Goal: Task Accomplishment & Management: Use online tool/utility

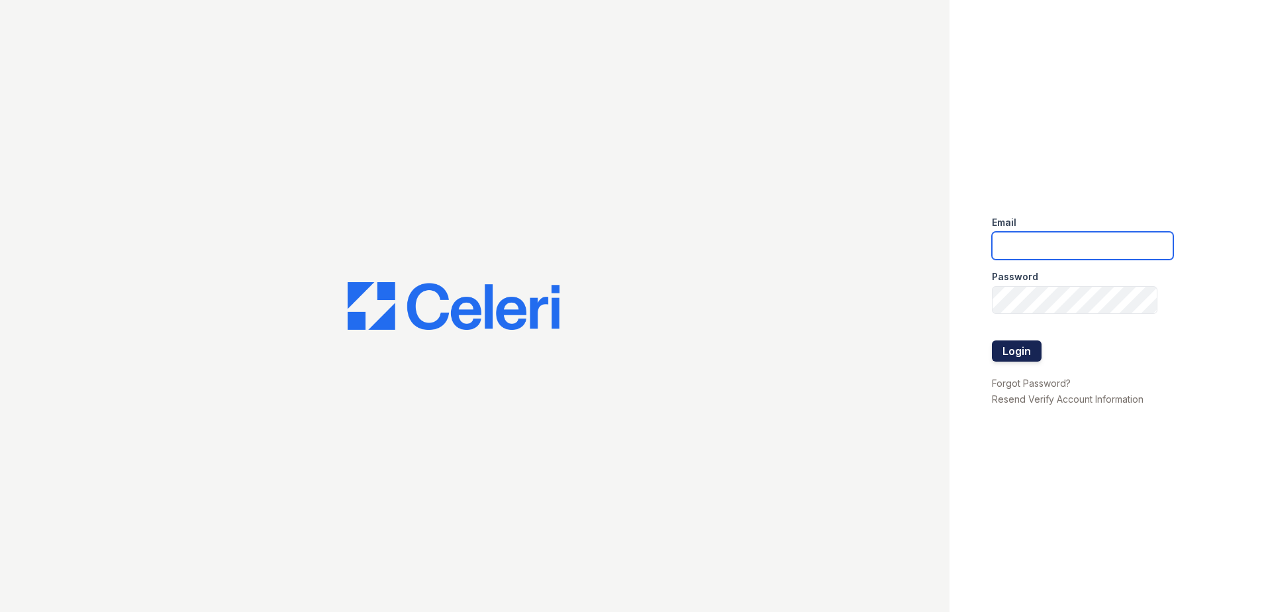
type input "renewdesplaines@trinity-pm.com"
click at [1011, 348] on button "Login" at bounding box center [1017, 350] width 50 height 21
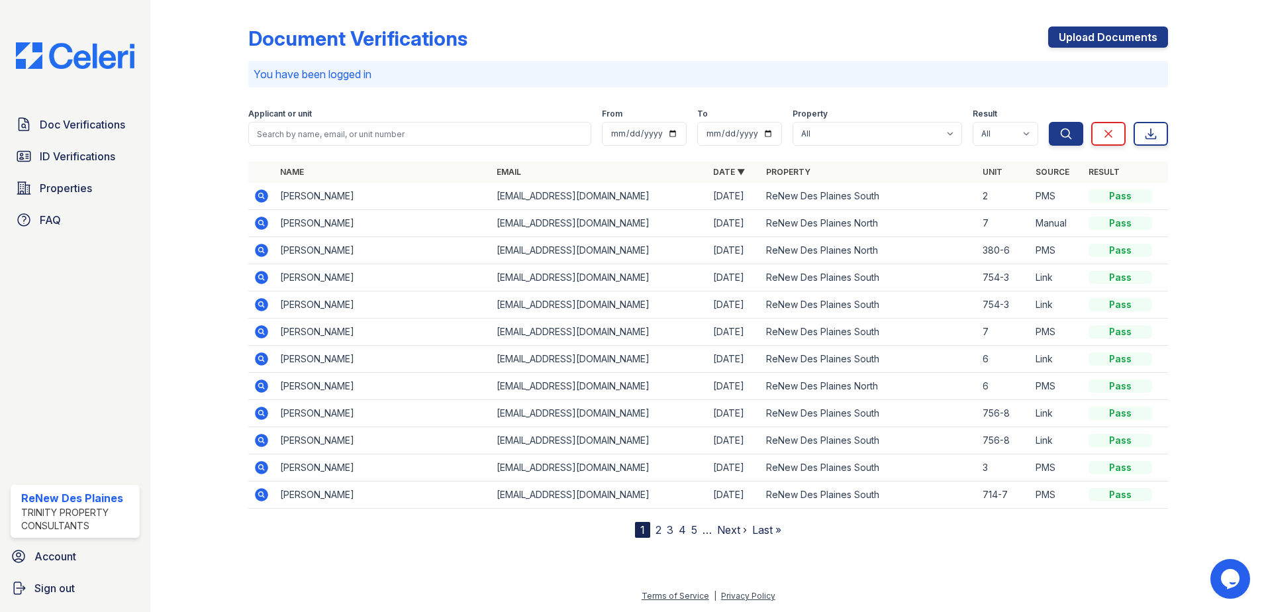
click at [259, 193] on icon at bounding box center [261, 195] width 13 height 13
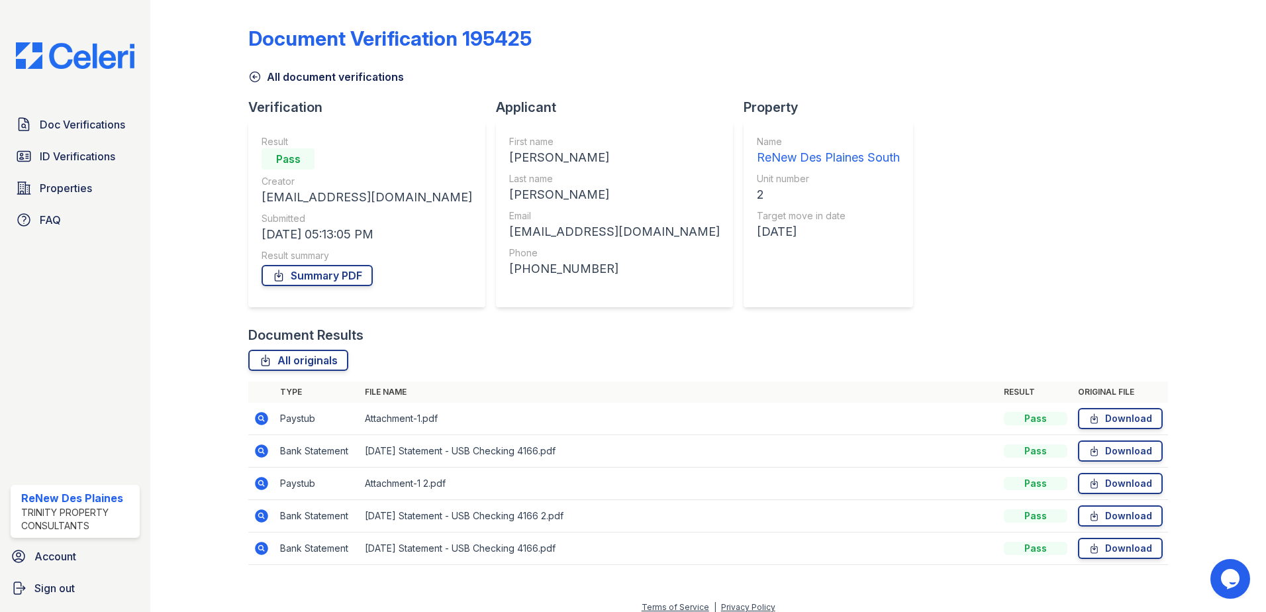
scroll to position [11, 0]
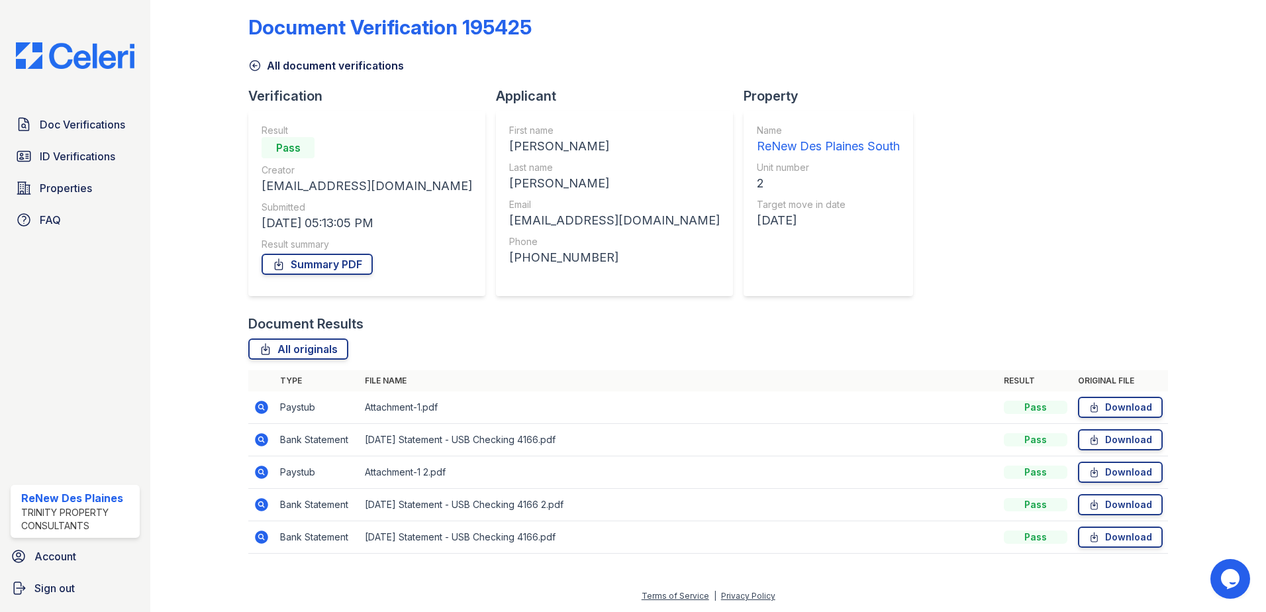
click at [259, 474] on icon at bounding box center [261, 472] width 13 height 13
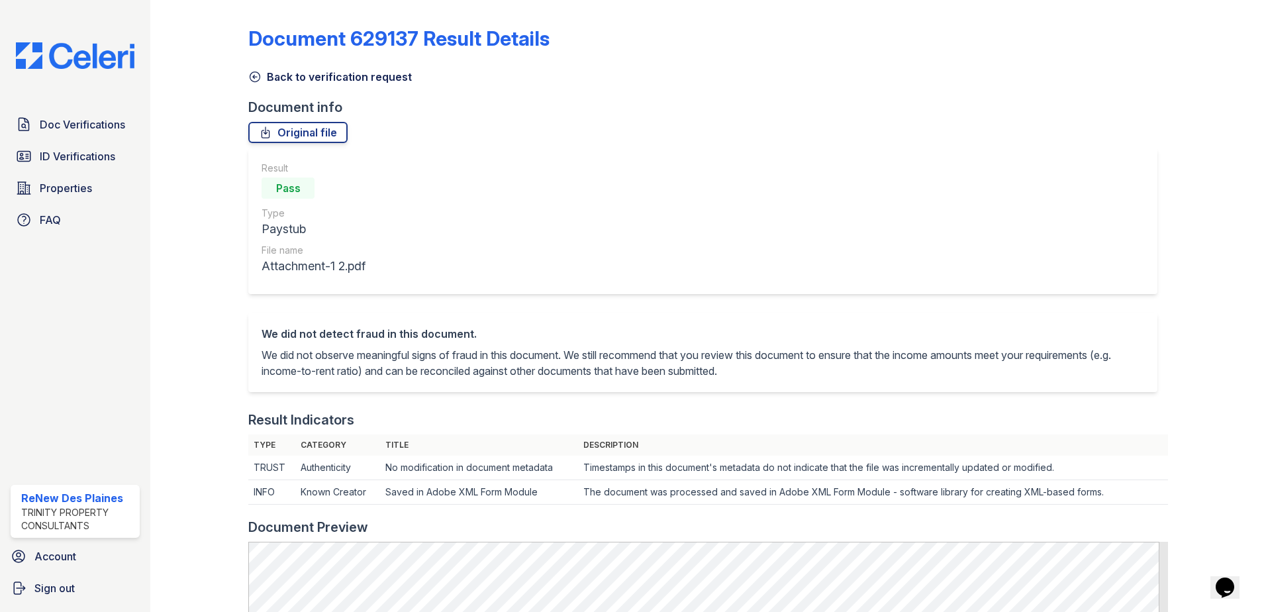
click at [256, 77] on icon at bounding box center [254, 76] width 13 height 13
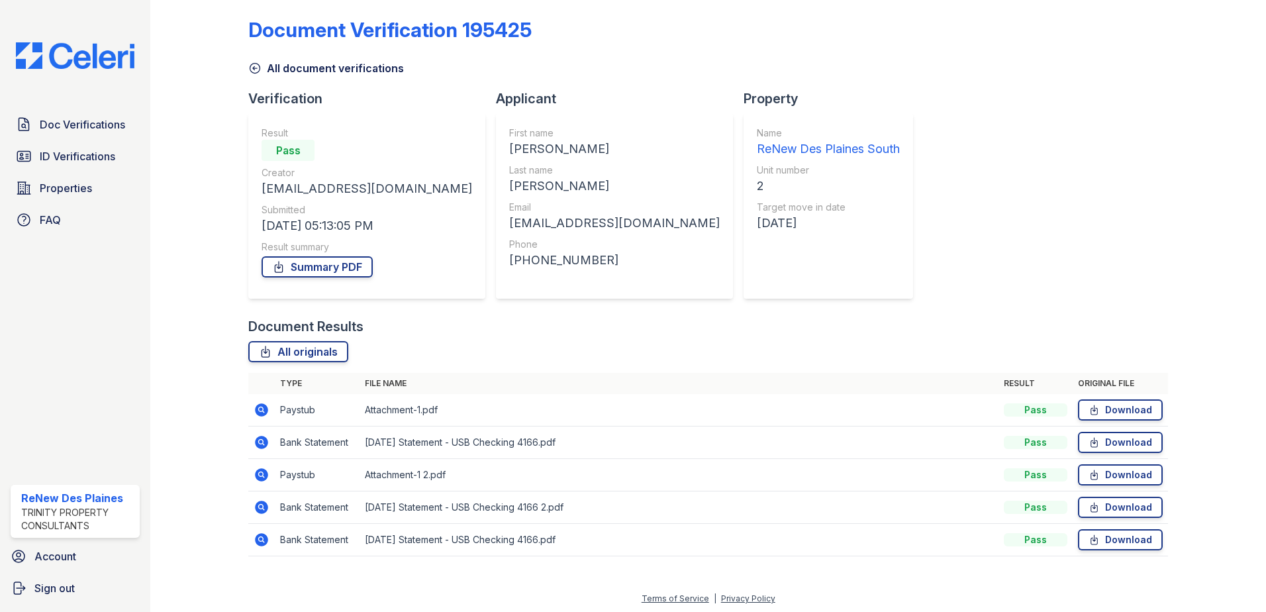
scroll to position [11, 0]
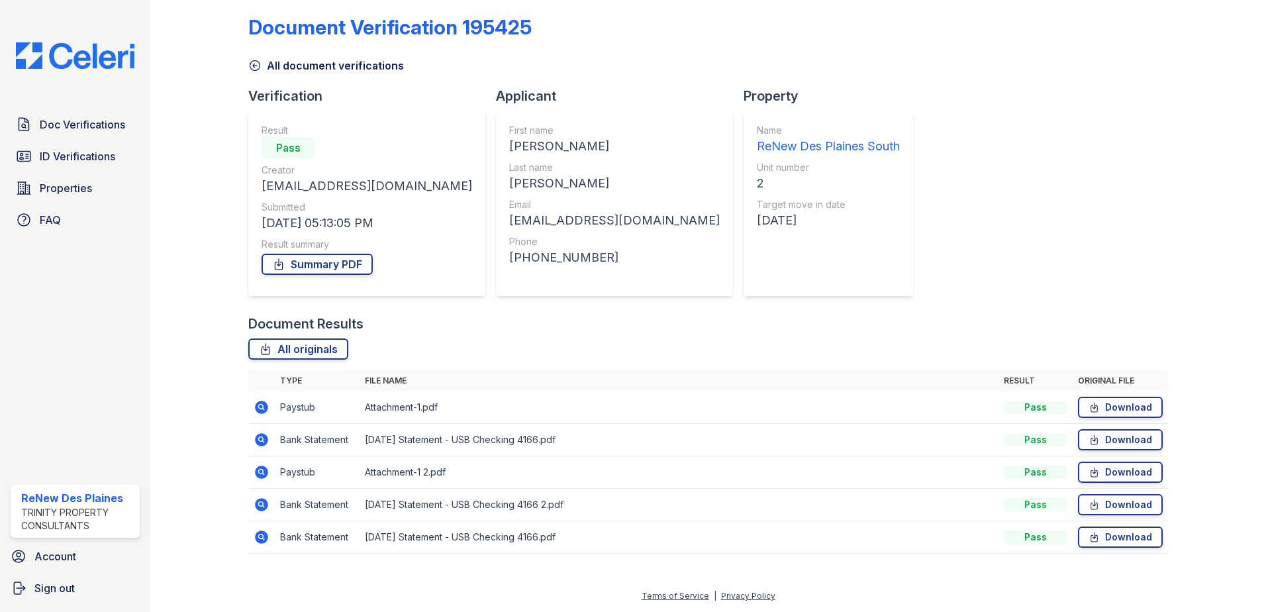
click at [256, 469] on icon at bounding box center [261, 472] width 13 height 13
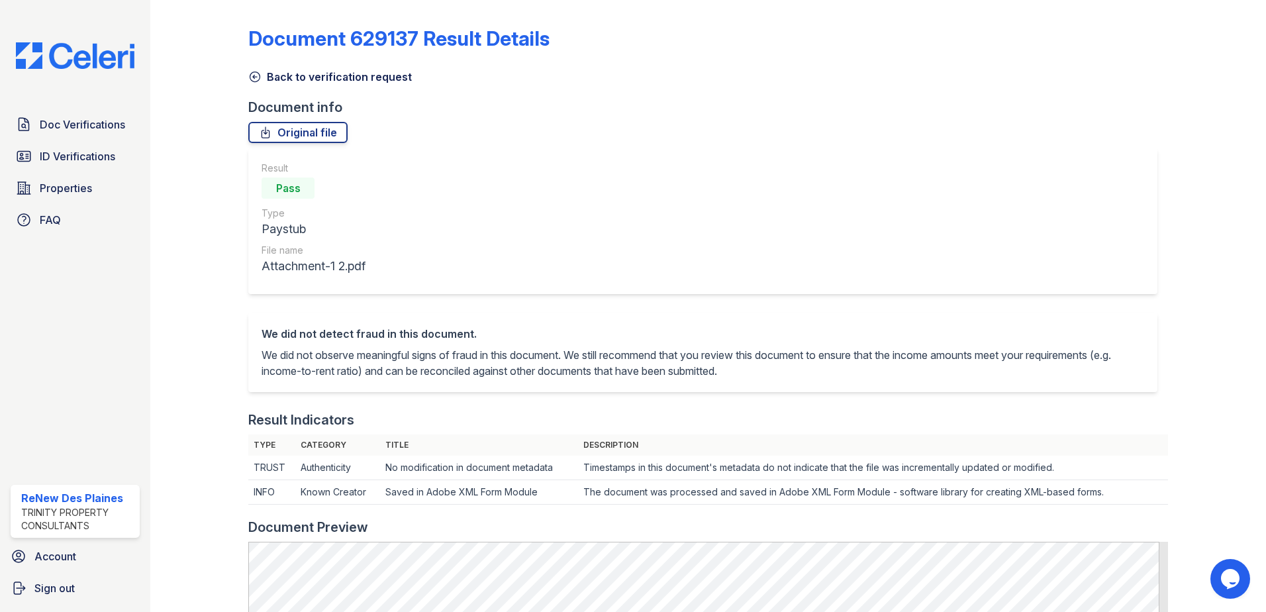
click at [255, 77] on icon at bounding box center [254, 76] width 13 height 13
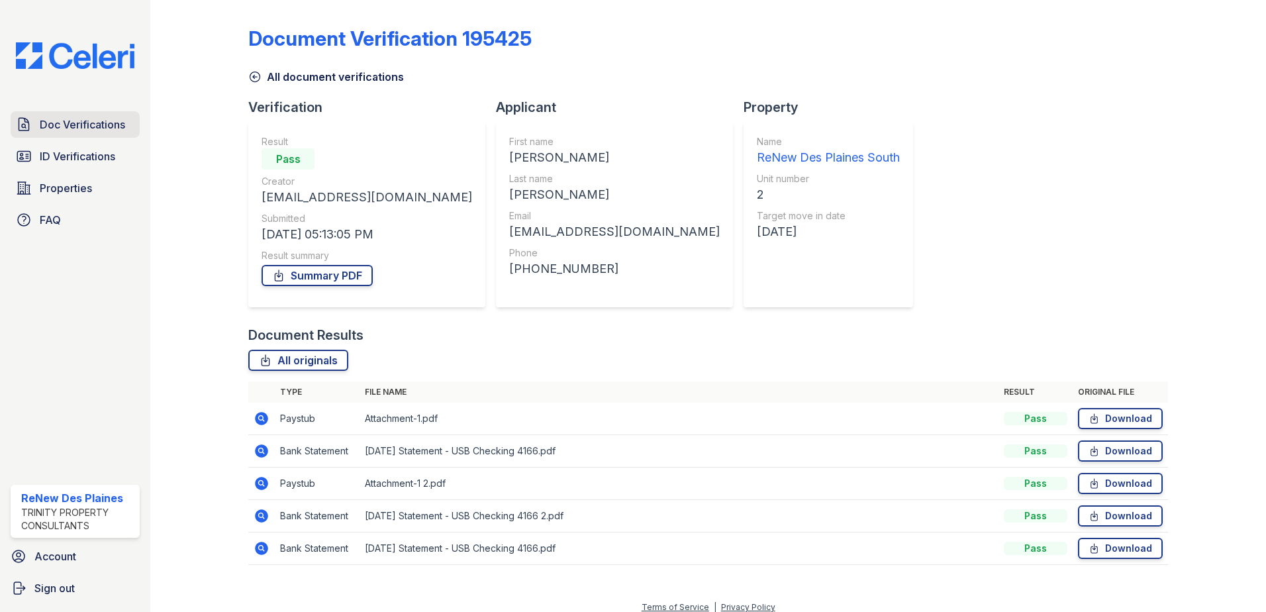
click at [71, 128] on span "Doc Verifications" at bounding box center [82, 125] width 85 height 16
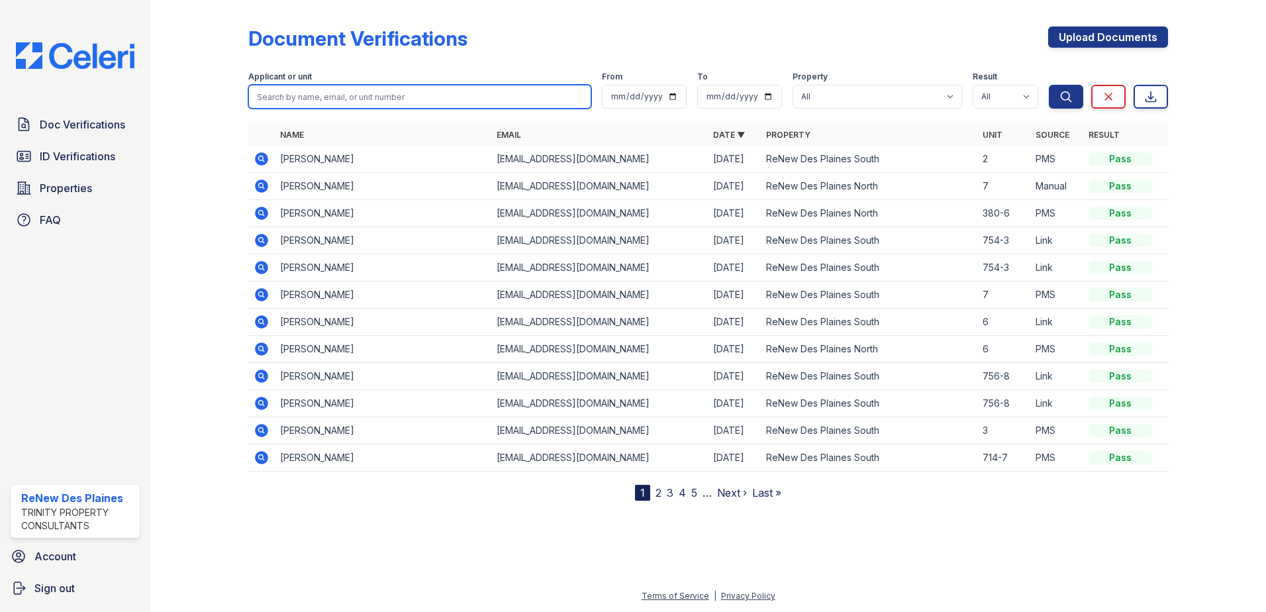
click at [294, 98] on input "search" at bounding box center [419, 97] width 343 height 24
type input "ros"
click at [1049, 85] on button "Search" at bounding box center [1066, 97] width 34 height 24
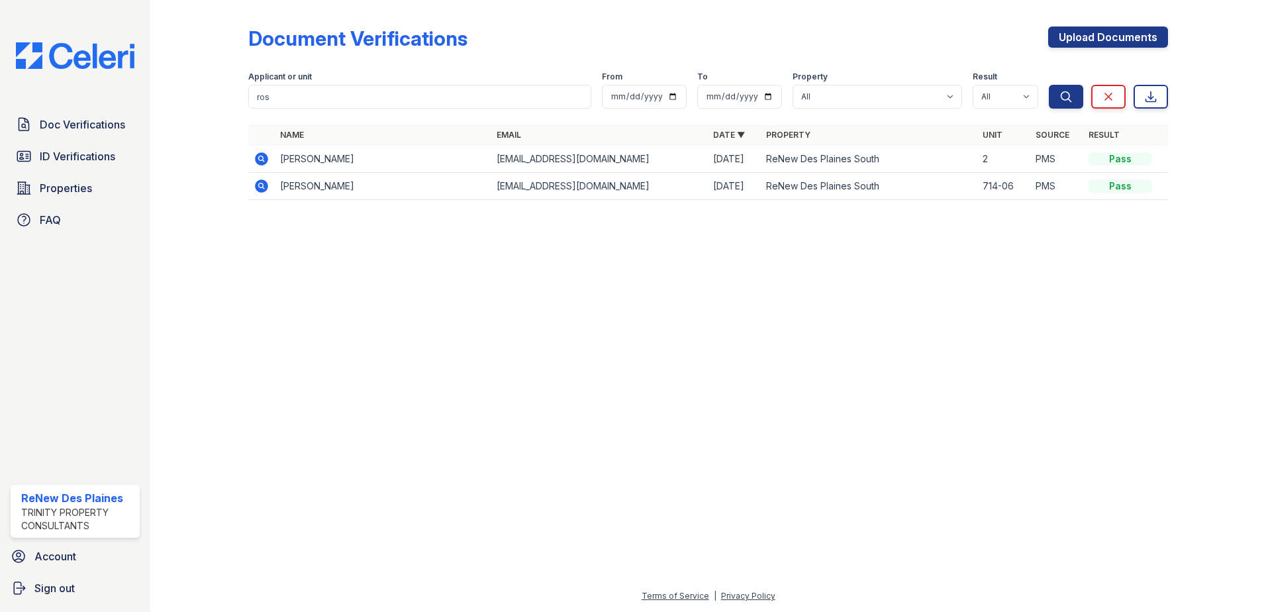
click at [258, 156] on icon at bounding box center [261, 158] width 13 height 13
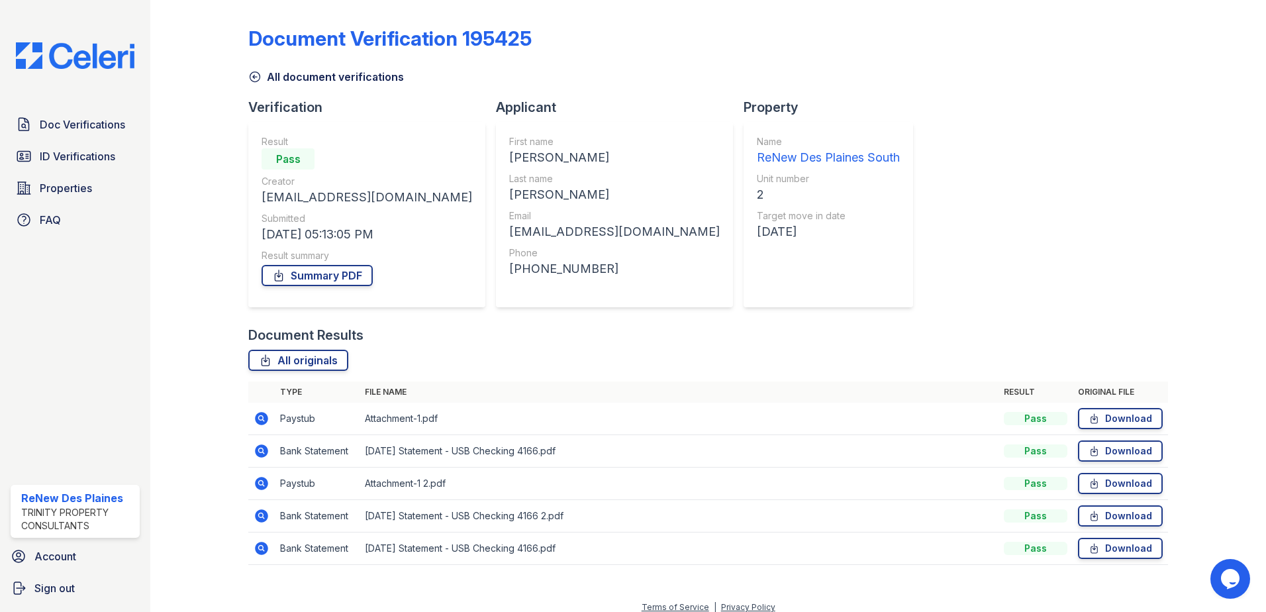
click at [253, 77] on icon at bounding box center [255, 77] width 10 height 10
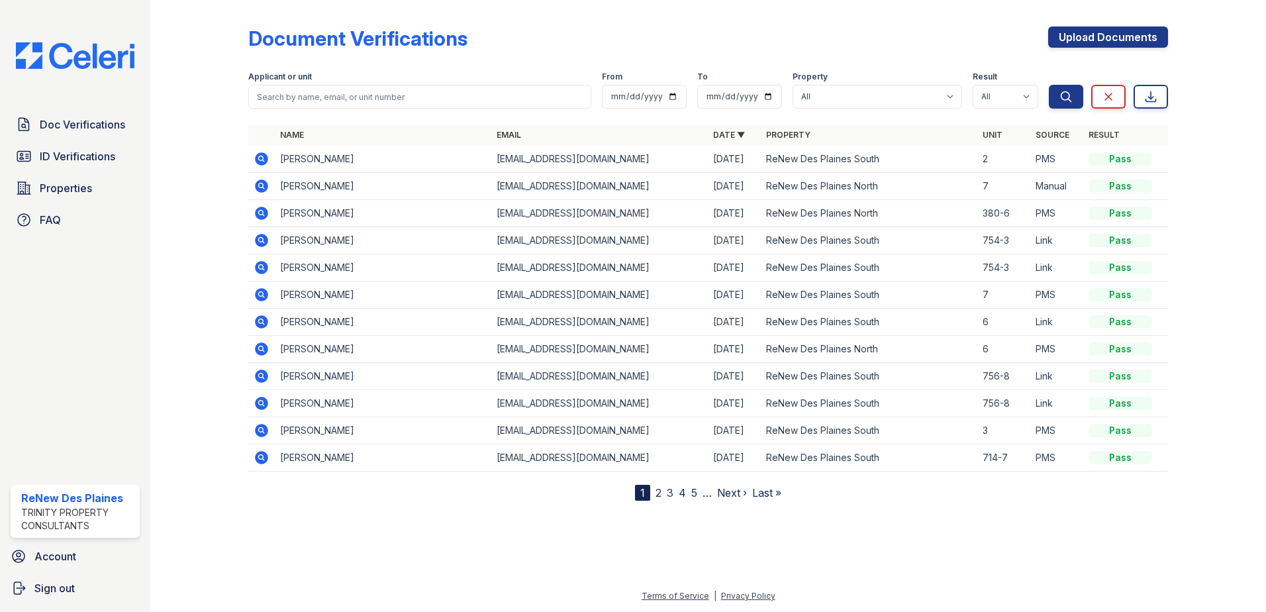
click at [262, 160] on icon at bounding box center [262, 159] width 16 height 16
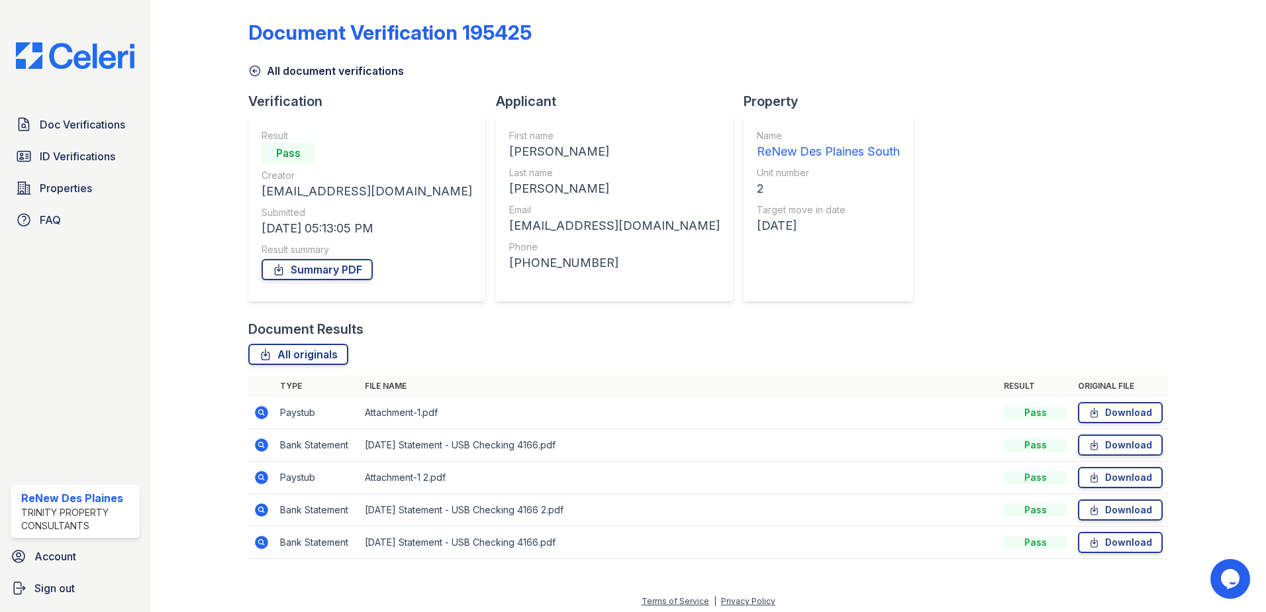
scroll to position [11, 0]
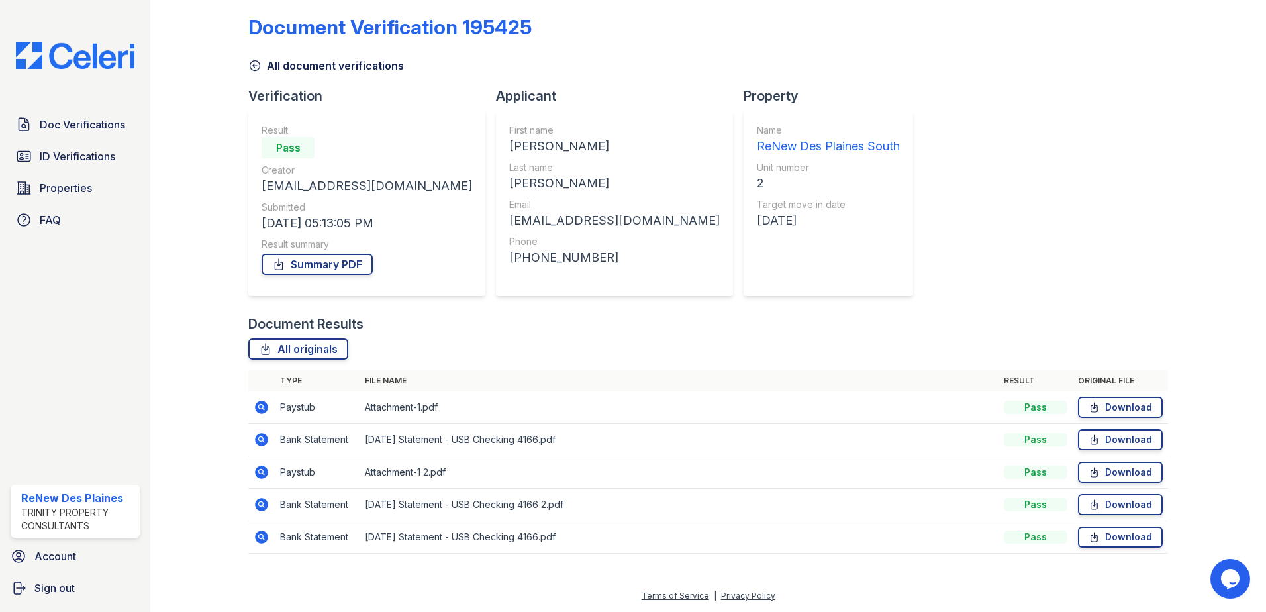
click at [261, 437] on icon at bounding box center [262, 440] width 16 height 16
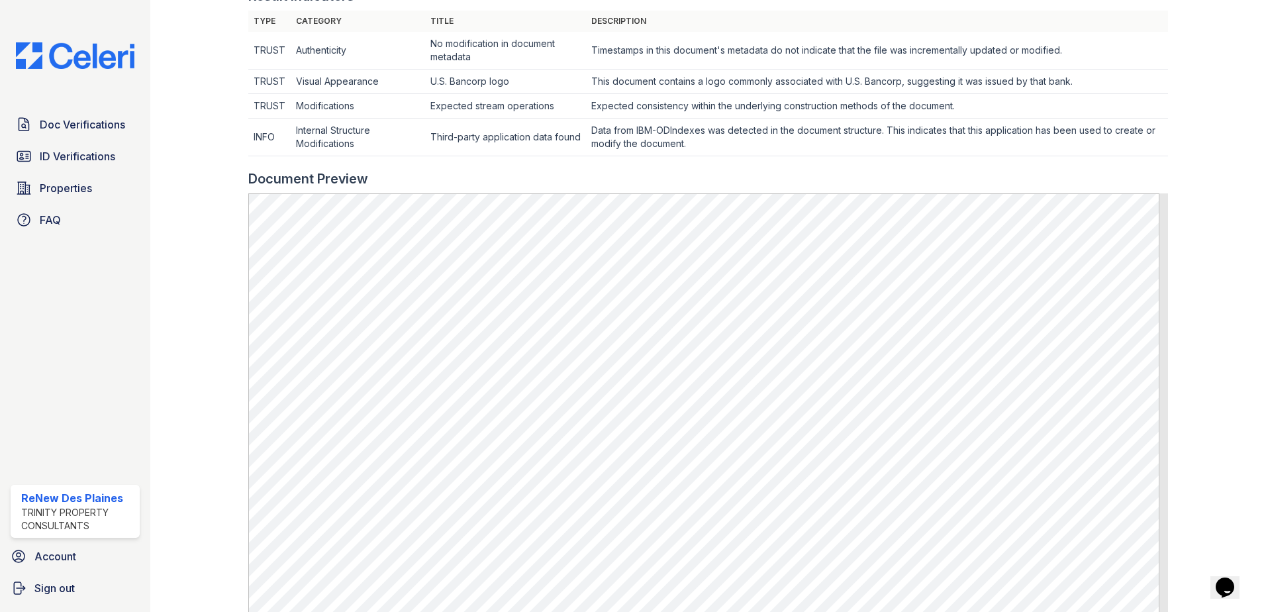
scroll to position [596, 0]
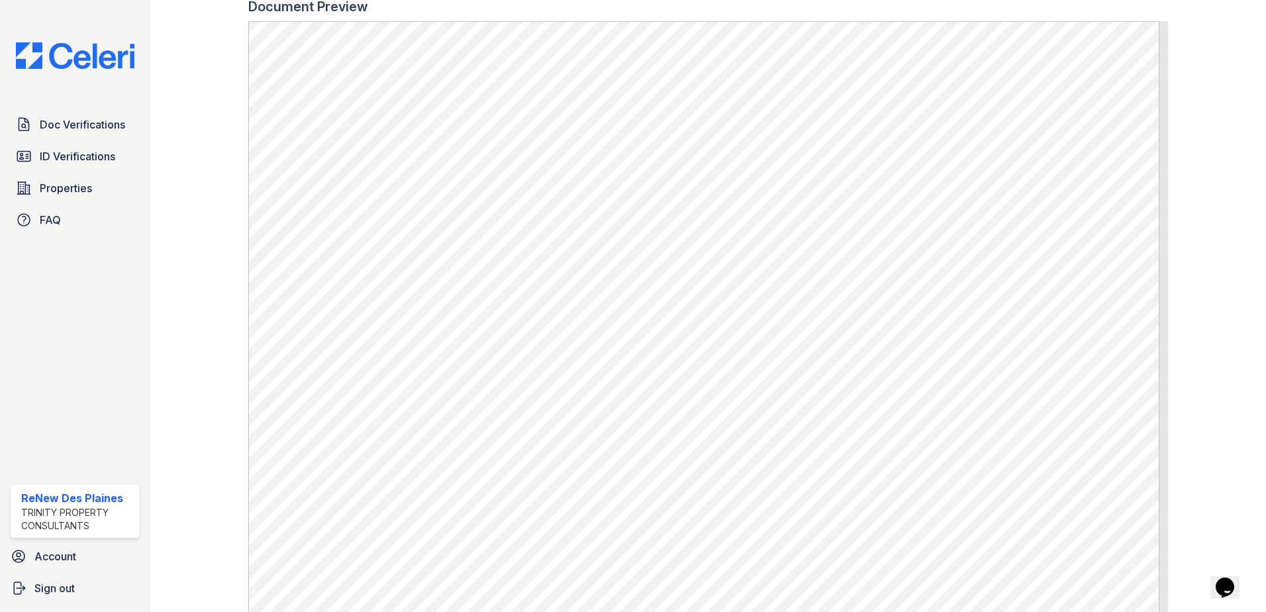
click at [1197, 106] on div at bounding box center [1206, 21] width 77 height 1224
click at [64, 181] on span "Properties" at bounding box center [66, 188] width 52 height 16
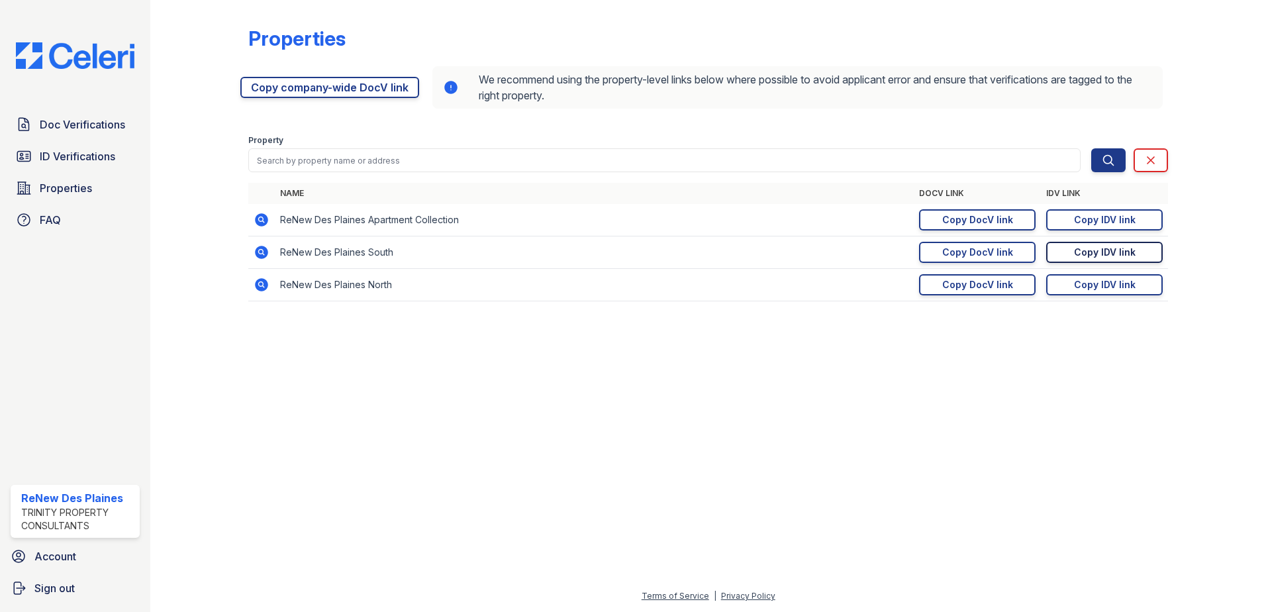
click at [1125, 255] on div "Copy IDV link" at bounding box center [1105, 252] width 62 height 13
